Goal: Find specific page/section: Find specific page/section

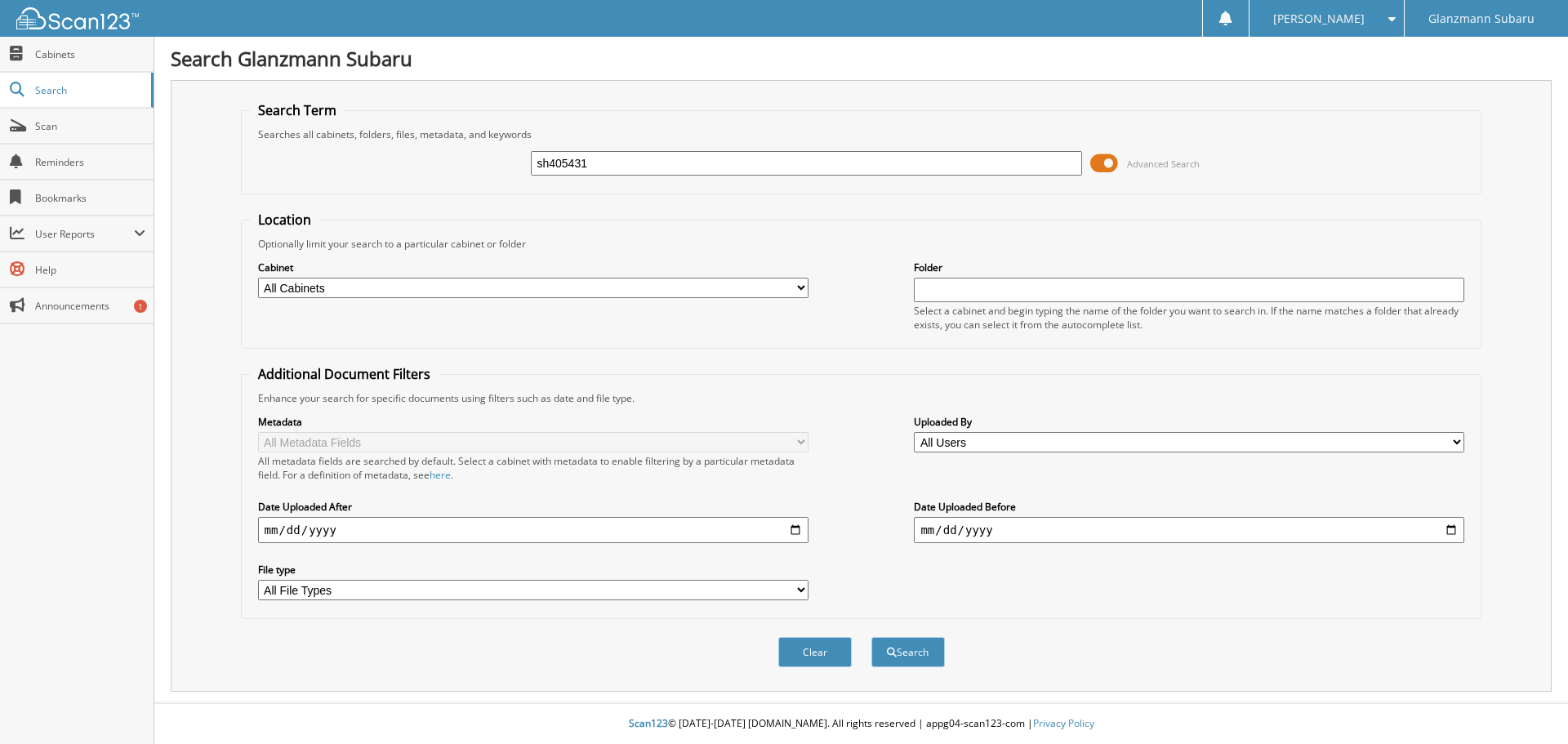
type input "sh405431"
click at [871, 637] on button "Search" at bounding box center [907, 652] width 73 height 31
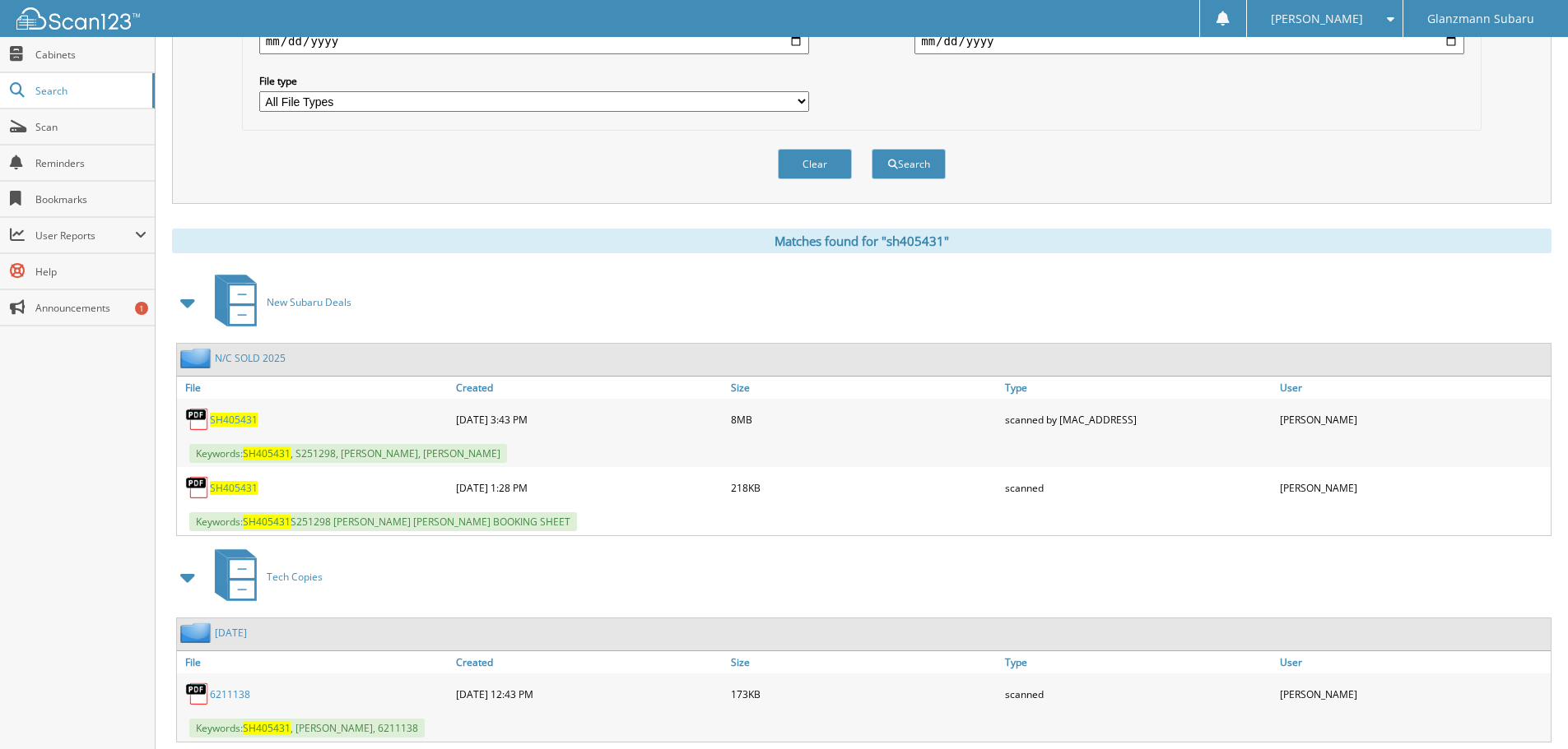
scroll to position [493, 0]
click at [227, 420] on span "SH405431" at bounding box center [233, 419] width 48 height 14
click at [40, 119] on link "Scan" at bounding box center [77, 127] width 155 height 36
